Goal: Transaction & Acquisition: Book appointment/travel/reservation

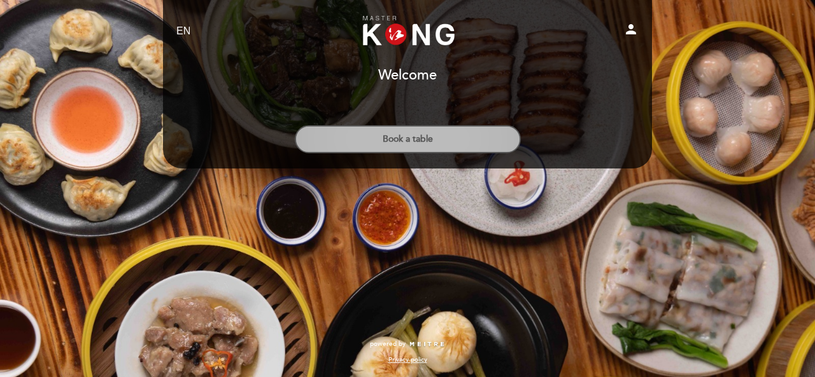
click at [493, 134] on button "Book a table" at bounding box center [408, 139] width 226 height 28
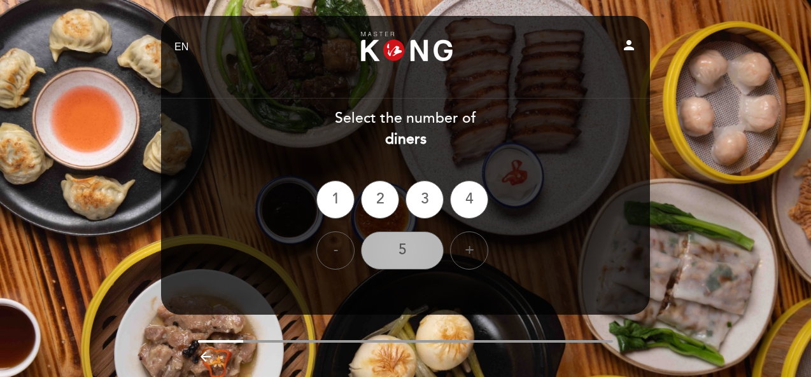
click at [428, 255] on div "5" at bounding box center [402, 251] width 83 height 38
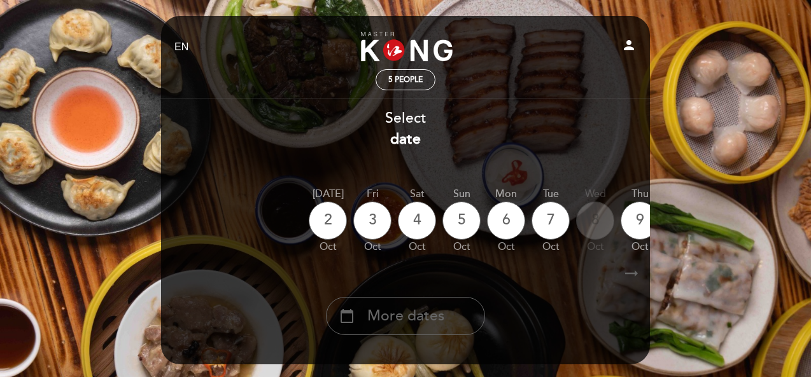
click at [593, 224] on div "8" at bounding box center [595, 221] width 38 height 38
click at [603, 228] on div "8" at bounding box center [595, 221] width 38 height 38
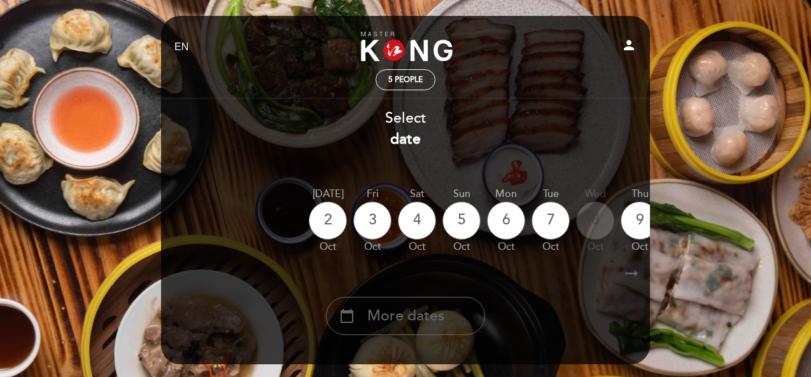
click at [603, 228] on div "8" at bounding box center [595, 221] width 38 height 38
click at [398, 72] on div "5 people" at bounding box center [405, 80] width 59 height 20
